Goal: Task Accomplishment & Management: Use online tool/utility

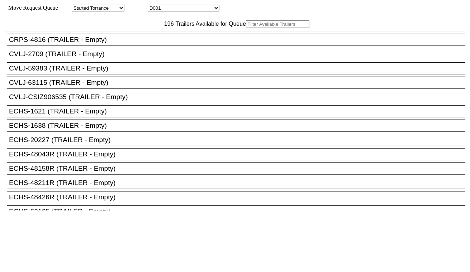
click at [184, 8] on select "D001 D002 D003 D004 D005 D006 D007 D008 D009 D010 D011 D012 D013 D014 D015 D016…" at bounding box center [184, 8] width 72 height 7
select select "3247"
click at [154, 6] on select "D001 D002 D003 D004 D005 D006 D007 D008 D009 D010 D011 D012 D013 D014 D015 D016…" at bounding box center [184, 8] width 72 height 7
click at [246, 28] on input "text" at bounding box center [277, 24] width 63 height 8
paste input "TRHU7076054"
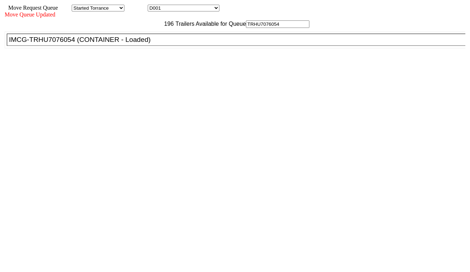
type input "TRHU7076054"
click at [141, 44] on div "IMCG-TRHU7076054 (CONTAINER - Loaded)" at bounding box center [239, 40] width 461 height 8
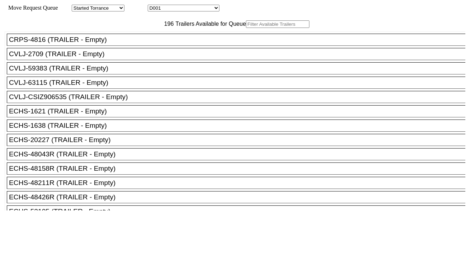
click at [183, 11] on select "D001 D002 D003 D004 D005 D006 D007 D008 D009 D010 D011 D012 D013 D014 D015 D016…" at bounding box center [184, 8] width 72 height 7
select select "3248"
click at [154, 6] on select "D001 D002 D003 D004 D005 D006 D007 D008 D009 D010 D011 D012 D013 D014 D015 D016…" at bounding box center [184, 8] width 72 height 7
click at [246, 28] on input "text" at bounding box center [277, 24] width 63 height 8
paste input "MRSU8462070"
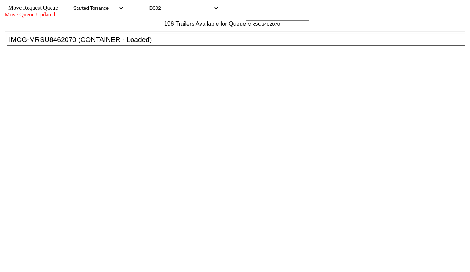
type input "MRSU8462070"
click at [143, 44] on div "IMCG-MRSU8462070 (CONTAINER - Loaded)" at bounding box center [239, 40] width 461 height 8
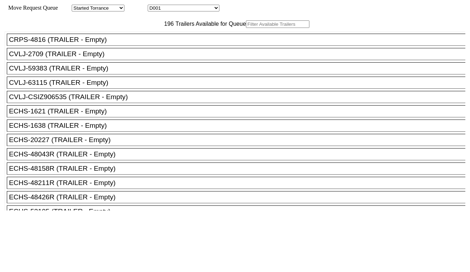
click at [246, 28] on input "text" at bounding box center [277, 24] width 63 height 8
paste input "HAMU1993452"
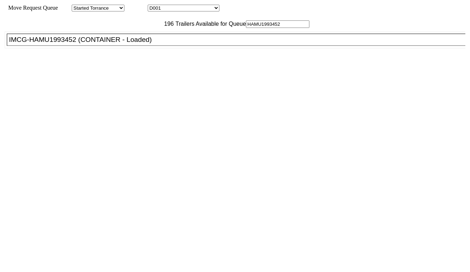
type input "HAMU1993452"
click at [151, 44] on div "IMCG-HAMU1993452 (CONTAINER - Loaded)" at bounding box center [239, 40] width 461 height 8
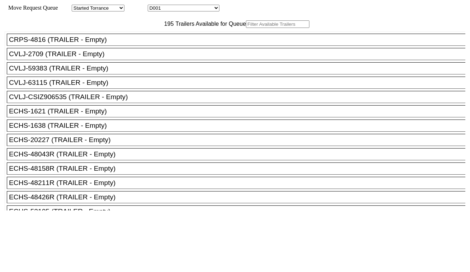
click at [195, 10] on select "D001 D002 D003 D004 D005 D006 D007 D008 D009 D010 D011 D012 D013 D014 D015 D016…" at bounding box center [184, 8] width 72 height 7
select select "3250"
click at [154, 6] on select "D001 D002 D003 D004 D005 D006 D007 D008 D009 D010 D011 D012 D013 D014 D015 D016…" at bounding box center [184, 8] width 72 height 7
click at [186, 9] on select "D001 D002 D003 D004 D005 D006 D007 D008 D009 D010 D011 D012 D013 D014 D015 D016…" at bounding box center [184, 8] width 72 height 7
select select "3247"
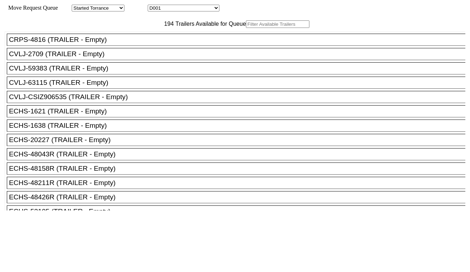
click at [154, 6] on select "D001 D002 D003 D004 D005 D006 D007 D008 D009 D010 D011 D012 D013 D014 D015 D016…" at bounding box center [184, 8] width 72 height 7
click at [246, 28] on input "text" at bounding box center [277, 24] width 63 height 8
paste input "TRHU7076054"
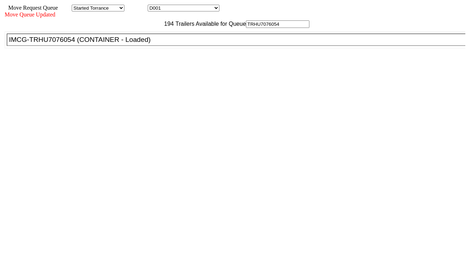
type input "TRHU7076054"
click at [147, 44] on div "IMCG-TRHU7076054 (CONTAINER - Loaded)" at bounding box center [239, 40] width 461 height 8
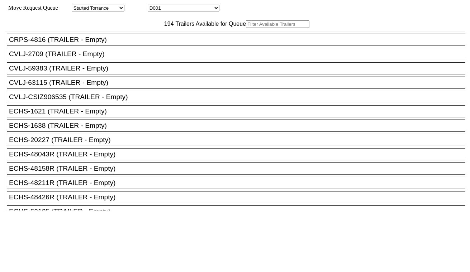
click at [195, 9] on select "D001 D002 D003 D004 D005 D006 D007 D008 D009 D010 D011 D012 D013 D014 D015 D016…" at bounding box center [184, 8] width 72 height 7
select select "3248"
click at [154, 6] on select "D001 D002 D003 D004 D005 D006 D007 D008 D009 D010 D011 D012 D013 D014 D015 D016…" at bounding box center [184, 8] width 72 height 7
click at [246, 28] on input "text" at bounding box center [277, 24] width 63 height 8
paste input "MRSU8462070"
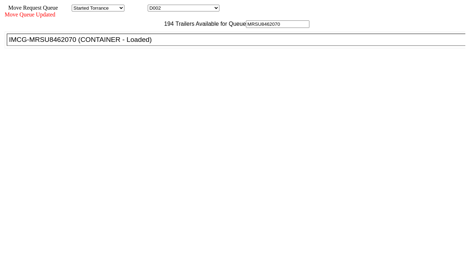
type input "MRSU8462070"
click at [156, 44] on div "IMCG-MRSU8462070 (CONTAINER - Loaded)" at bounding box center [239, 40] width 461 height 8
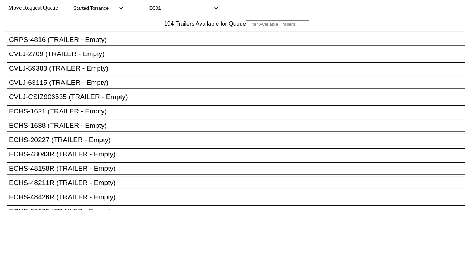
click at [246, 28] on input "text" at bounding box center [277, 24] width 63 height 8
paste input "HAMU1993452"
type input "HAMU1993452"
click at [246, 28] on input "text" at bounding box center [277, 24] width 63 height 8
paste input "CMAU8773085"
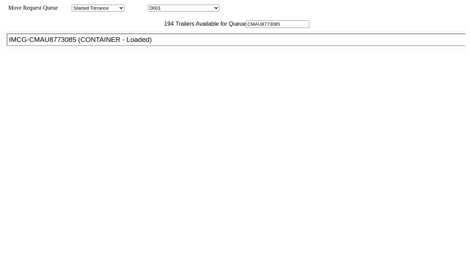
type input "CMAU8773085"
click at [153, 44] on div "IMCG-CMAU8773085 (CONTAINER - Loaded)" at bounding box center [239, 40] width 461 height 8
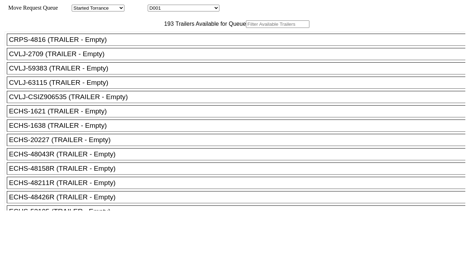
click at [192, 9] on select "D001 D002 D003 D004 D005 D006 D007 D008 D009 D010 D011 D012 D013 D014 D015 D016…" at bounding box center [184, 8] width 72 height 7
select select "3251"
click at [154, 6] on select "D001 D002 D003 D004 D005 D006 D007 D008 D009 D010 D011 D012 D013 D014 D015 D016…" at bounding box center [184, 8] width 72 height 7
click at [246, 28] on input "text" at bounding box center [277, 24] width 63 height 8
paste input "ECMU7494920"
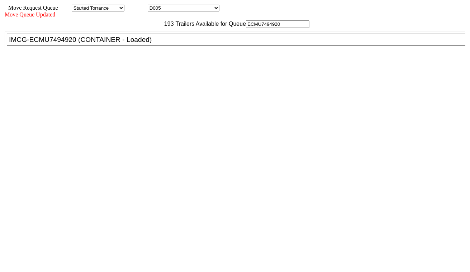
type input "ECMU7494920"
click at [148, 44] on div "IMCG-ECMU7494920 (CONTAINER - Loaded)" at bounding box center [239, 40] width 461 height 8
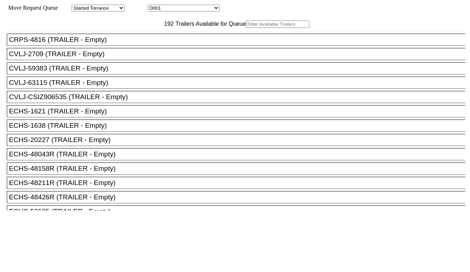
click at [198, 8] on select "D001 D002 D003 D004 D005 D006 D007 D008 D009 D010 D011 D012 D013 D014 D015 D016…" at bounding box center [184, 8] width 72 height 7
select select "3252"
click at [154, 6] on select "D001 D002 D003 D004 D005 D006 D007 D008 D009 D010 D011 D012 D013 D014 D015 D016…" at bounding box center [184, 8] width 72 height 7
click at [246, 28] on input "text" at bounding box center [277, 24] width 63 height 8
paste input "SEKU6380745"
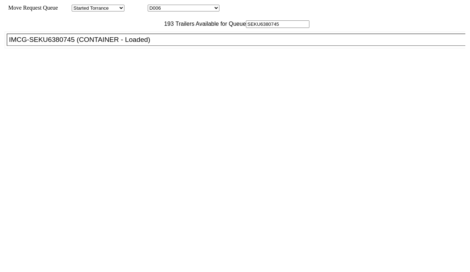
type input "SEKU6380745"
click at [137, 44] on div "IMCG-SEKU6380745 (CONTAINER - Loaded)" at bounding box center [239, 40] width 461 height 8
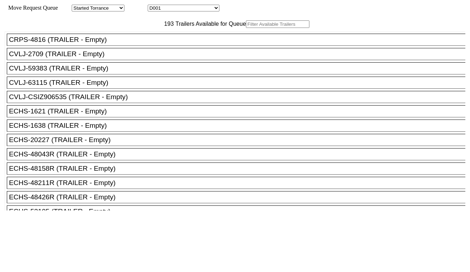
click at [191, 9] on select "D001 D002 D003 D004 D005 D006 D007 D008 D009 D010 D011 D012 D013 D014 D015 D016…" at bounding box center [184, 8] width 72 height 7
select select "3253"
click at [154, 6] on select "D001 D002 D003 D004 D005 D006 D007 D008 D009 D010 D011 D012 D013 D014 D015 D016…" at bounding box center [184, 8] width 72 height 7
click at [246, 28] on input "text" at bounding box center [277, 24] width 63 height 8
paste input "UETU6053843"
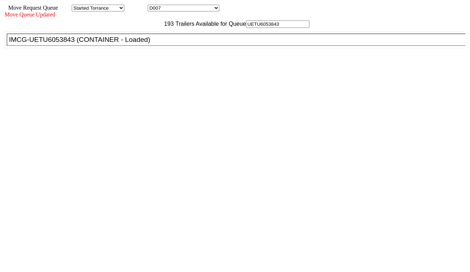
type input "UETU6053843"
click at [153, 44] on div "IMCG-UETU6053843 (CONTAINER - Loaded)" at bounding box center [239, 40] width 461 height 8
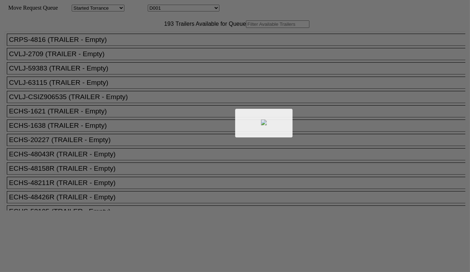
click at [188, 10] on div at bounding box center [235, 136] width 470 height 272
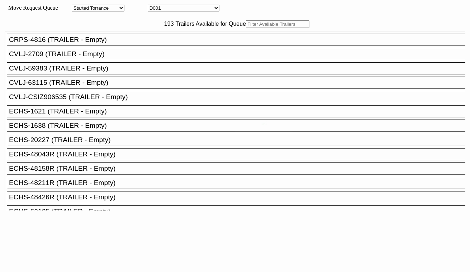
click at [189, 10] on select "D001 D002 D003 D004 D005 D006 D007 D008 D009 D010 D011 D012 D013 D014 D015 D016…" at bounding box center [184, 8] width 72 height 7
select select "3254"
click at [154, 6] on select "D001 D002 D003 D004 D005 D006 D007 D008 D009 D010 D011 D012 D013 D014 D015 D016…" at bounding box center [184, 8] width 72 height 7
click at [246, 28] on input "text" at bounding box center [277, 24] width 63 height 8
paste input "SEKU6055745"
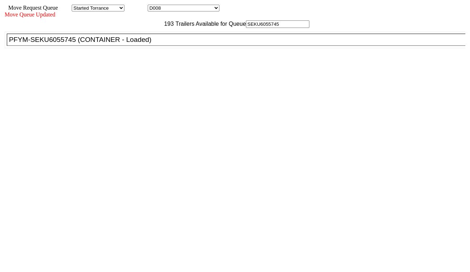
type input "SEKU6055745"
click at [154, 44] on div "PFYM-SEKU6055745 (CONTAINER - Loaded)" at bounding box center [239, 40] width 461 height 8
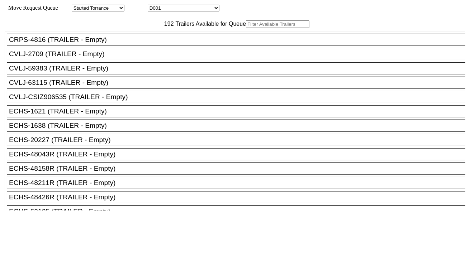
click at [199, 11] on select "D001 D002 D003 D004 D005 D006 D007 D008 D009 D010 D011 D012 D013 D014 D015 D016…" at bounding box center [184, 8] width 72 height 7
select select "3255"
click at [154, 6] on select "D001 D002 D003 D004 D005 D006 D007 D008 D009 D010 D011 D012 D013 D014 D015 D016…" at bounding box center [184, 8] width 72 height 7
click at [246, 28] on input "text" at bounding box center [277, 24] width 63 height 8
paste input "FANU3792546"
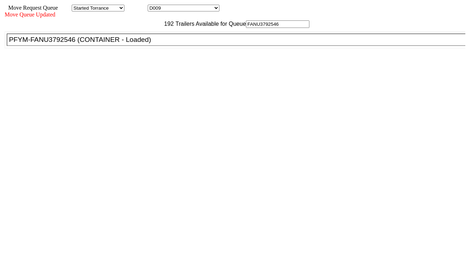
type input "FANU3792546"
drag, startPoint x: 151, startPoint y: 58, endPoint x: 173, endPoint y: 72, distance: 26.4
click at [151, 44] on div "PFYM-FANU3792546 (CONTAINER - Loaded)" at bounding box center [239, 40] width 461 height 8
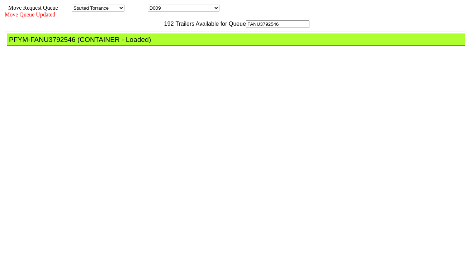
drag, startPoint x: 212, startPoint y: 95, endPoint x: 222, endPoint y: 100, distance: 10.8
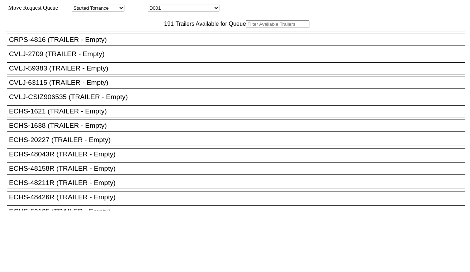
click at [181, 8] on select "D001 D002 D003 D004 D005 D006 D007 D008 D009 D010 D011 D012 D013 D014 D015 D016…" at bounding box center [184, 8] width 72 height 7
select select "3256"
click at [154, 6] on select "D001 D002 D003 D004 D005 D006 D007 D008 D009 D010 D011 D012 D013 D014 D015 D016…" at bounding box center [184, 8] width 72 height 7
click at [246, 28] on input "text" at bounding box center [277, 24] width 63 height 8
paste input "FANU3134268"
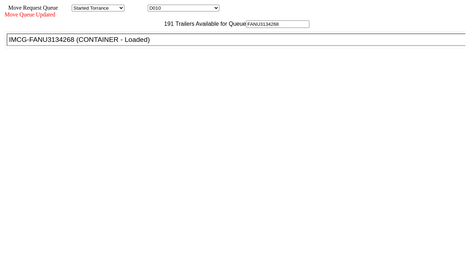
type input "FANU3134268"
click at [149, 44] on div "IMCG-FANU3134268 (CONTAINER - Loaded)" at bounding box center [239, 40] width 461 height 8
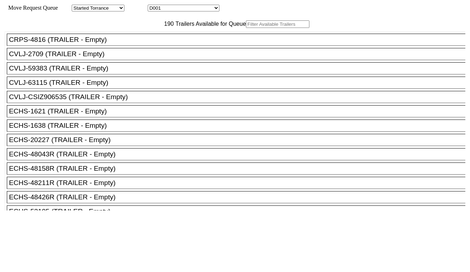
click at [183, 11] on select "D001 D002 D003 D004 D005 D006 D007 D008 D009 D010 D011 D012 D013 D014 D015 D016…" at bounding box center [184, 8] width 72 height 7
select select "3257"
click at [154, 6] on select "D001 D002 D003 D004 D005 D006 D007 D008 D009 D010 D011 D012 D013 D014 D015 D016…" at bounding box center [184, 8] width 72 height 7
click at [246, 28] on input "text" at bounding box center [277, 24] width 63 height 8
paste input "CMAU3648901"
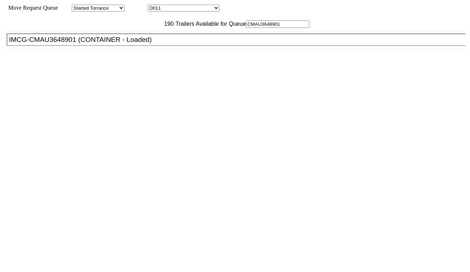
type input "CMAU3648901"
click at [140, 44] on div "IMCG-CMAU3648901 (CONTAINER - Loaded)" at bounding box center [239, 40] width 461 height 8
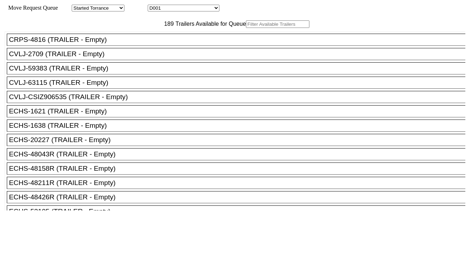
click at [184, 11] on select "D001 D002 D003 D004 D005 D006 D007 D008 D009 D010 D011 D012 D013 D014 D015 D016…" at bounding box center [184, 8] width 72 height 7
select select "3258"
click at [154, 6] on select "D001 D002 D003 D004 D005 D006 D007 D008 D009 D010 D011 D012 D013 D014 D015 D016…" at bounding box center [184, 8] width 72 height 7
click at [246, 28] on input "text" at bounding box center [277, 24] width 63 height 8
paste input "ECMU7194380"
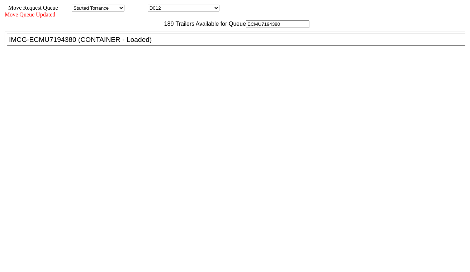
type input "ECMU7194380"
click at [140, 44] on div "IMCG-ECMU7194380 (CONTAINER - Loaded)" at bounding box center [239, 40] width 461 height 8
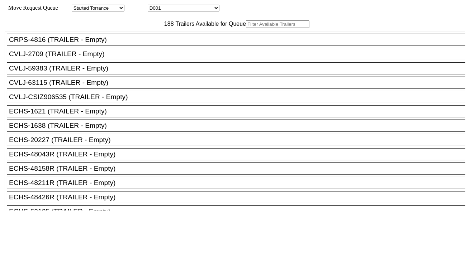
click at [194, 8] on select "D001 D002 D003 D004 D005 D006 D007 D008 D009 D010 D011 D012 D013 D014 D015 D016…" at bounding box center [184, 8] width 72 height 7
select select "3259"
click at [154, 6] on select "D001 D002 D003 D004 D005 D006 D007 D008 D009 D010 D011 D012 D013 D014 D015 D016…" at bounding box center [184, 8] width 72 height 7
click at [246, 28] on input "text" at bounding box center [277, 24] width 63 height 8
paste input "CMAU6795850"
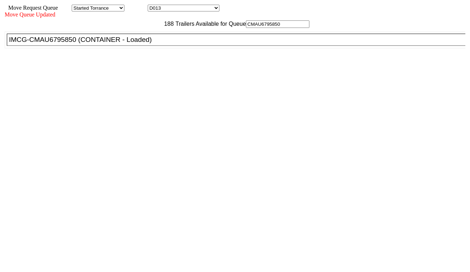
type input "CMAU6795850"
click at [156, 44] on div "IMCG-CMAU6795850 (CONTAINER - Loaded)" at bounding box center [239, 40] width 461 height 8
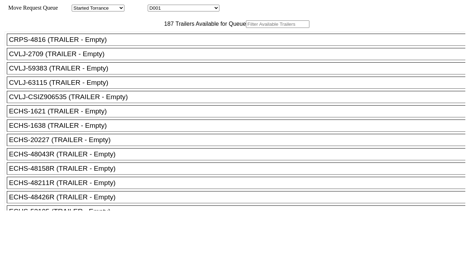
click at [176, 9] on select "D001 D002 D003 D004 D005 D006 D007 D008 D009 D010 D011 D012 D013 D014 D015 D016…" at bounding box center [184, 8] width 72 height 7
select select "3261"
click at [154, 6] on select "D001 D002 D003 D004 D005 D006 D007 D008 D009 D010 D011 D012 D013 D014 D015 D016…" at bounding box center [184, 8] width 72 height 7
click at [246, 28] on input "text" at bounding box center [277, 24] width 63 height 8
paste input "TRHU4291372"
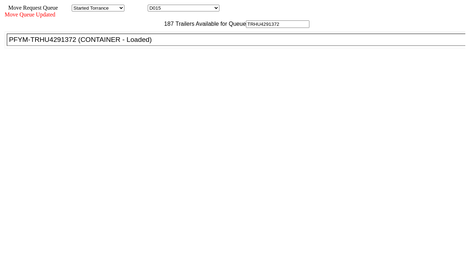
type input "TRHU4291372"
click at [143, 46] on li "PFYM-TRHU4291372 (CONTAINER - Loaded)" at bounding box center [239, 40] width 465 height 12
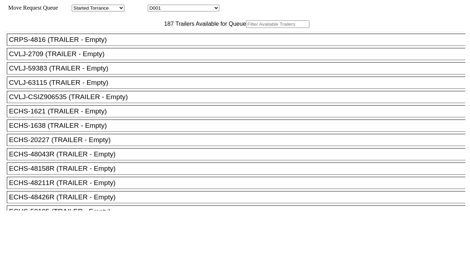
click at [186, 5] on div "Move Request Queue Area Started Torrance Lost Torrance Appt Torrance Bobtail B1…" at bounding box center [235, 8] width 461 height 7
click at [189, 8] on select "D001 D002 D003 D004 D005 D006 D007 D008 D009 D010 D011 D012 D013 D014 D015 D016…" at bounding box center [184, 8] width 72 height 7
select select "3262"
click at [154, 6] on select "D001 D002 D003 D004 D005 D006 D007 D008 D009 D010 D011 D012 D013 D014 D015 D016…" at bounding box center [184, 8] width 72 height 7
click at [246, 28] on input "text" at bounding box center [277, 24] width 63 height 8
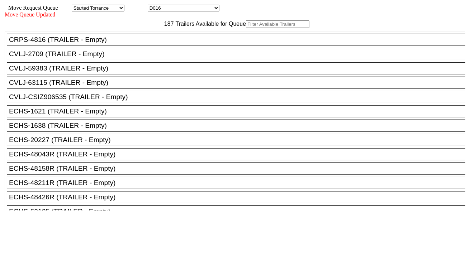
paste input "TRHU4291372"
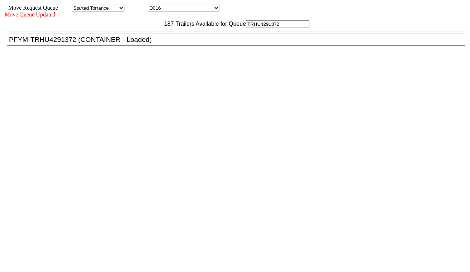
type input "TRHU4291372"
click at [152, 44] on div "PFYM-TRHU4291372 (CONTAINER - Loaded)" at bounding box center [239, 40] width 461 height 8
